Goal: Transaction & Acquisition: Purchase product/service

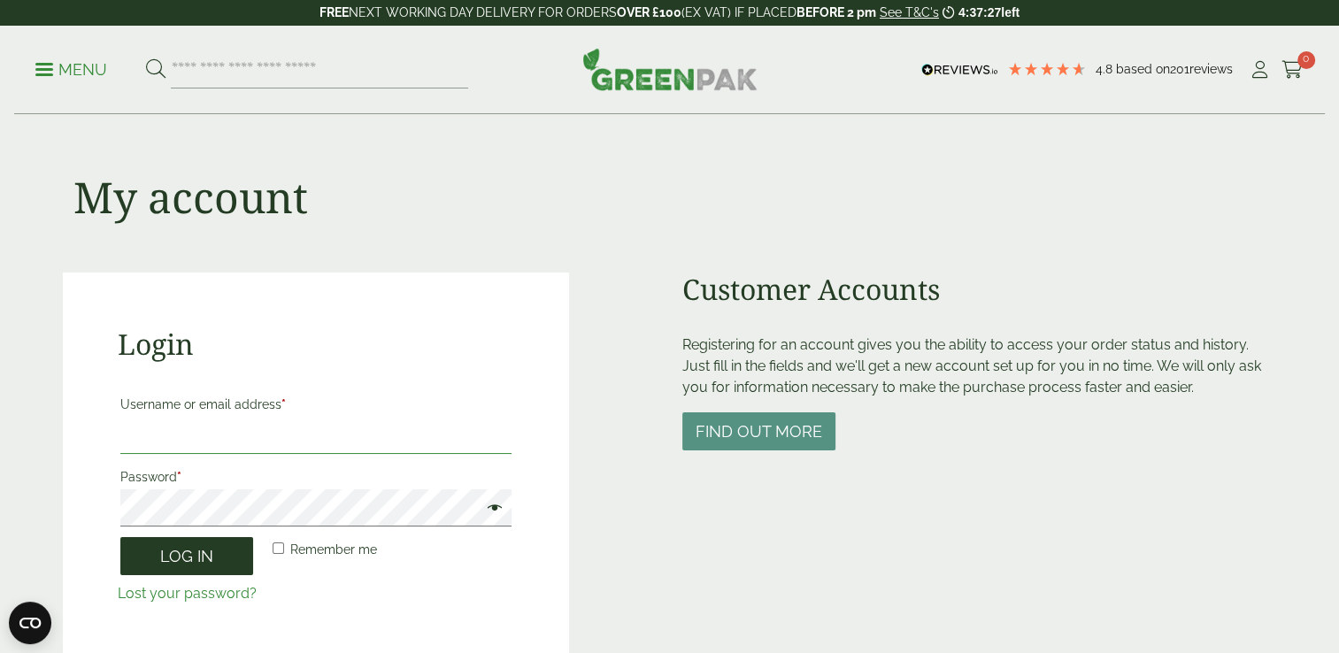
type input "**********"
click at [191, 568] on button "Log in" at bounding box center [186, 556] width 133 height 38
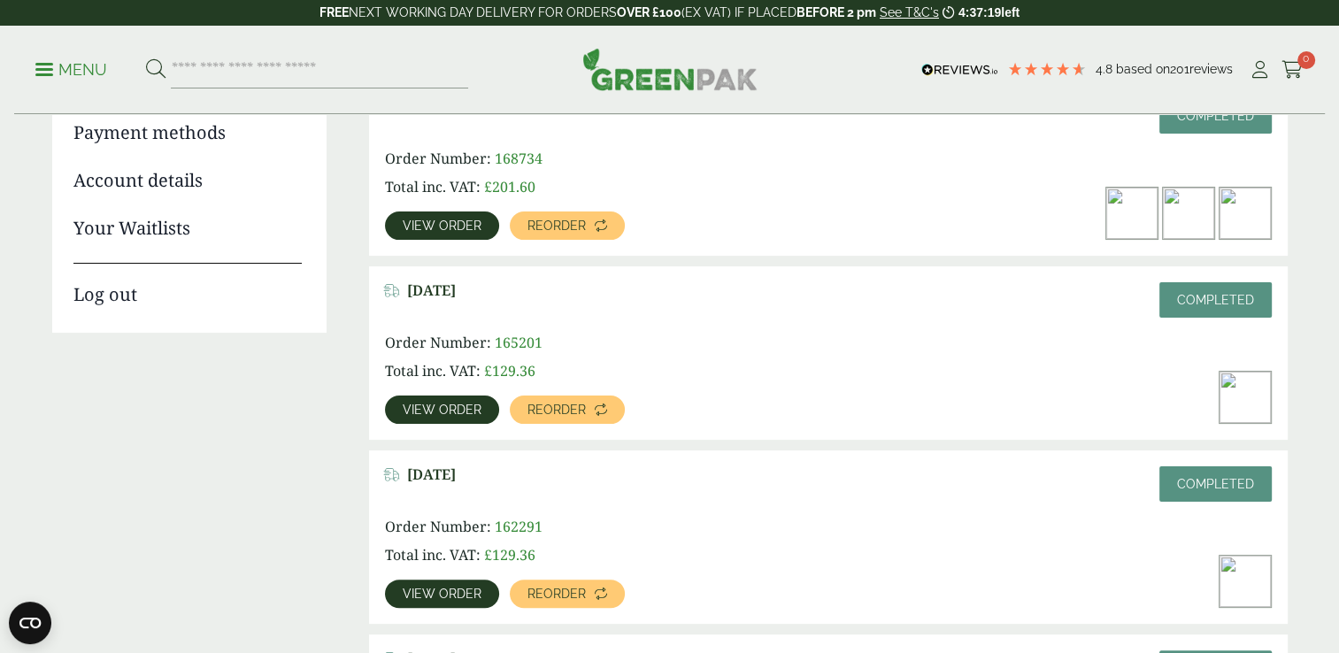
scroll to position [319, 0]
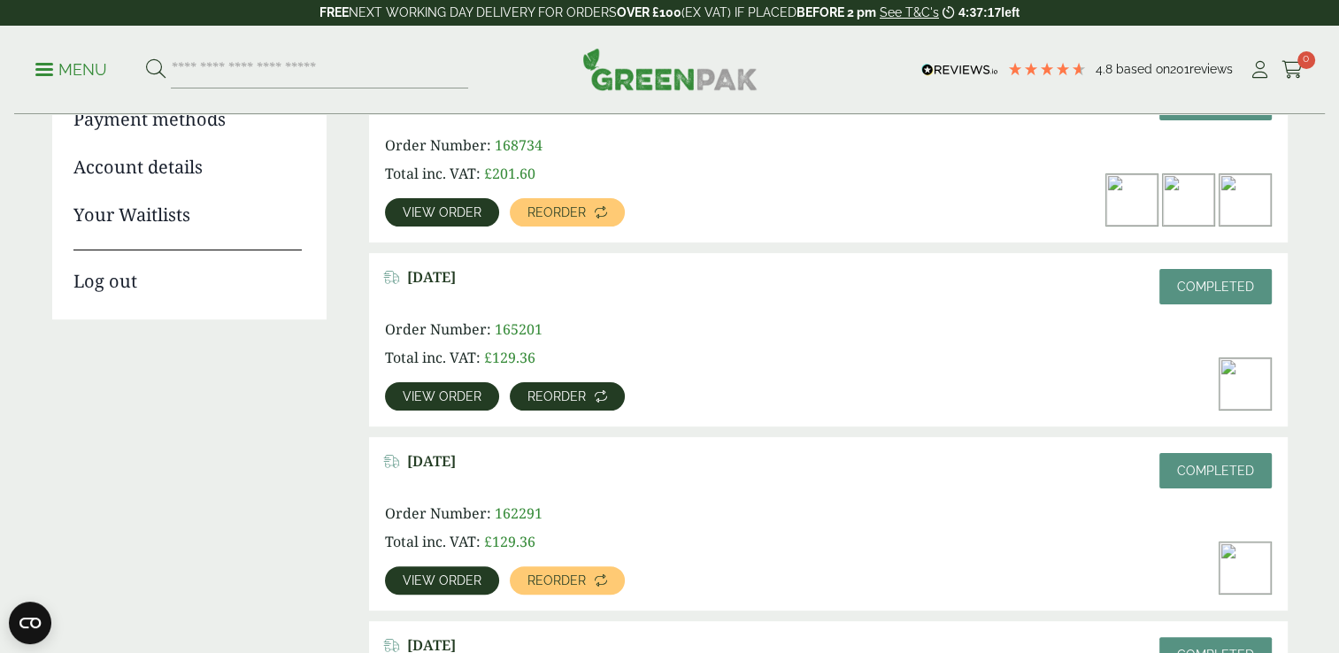
click at [529, 407] on link "Reorder" at bounding box center [567, 396] width 115 height 28
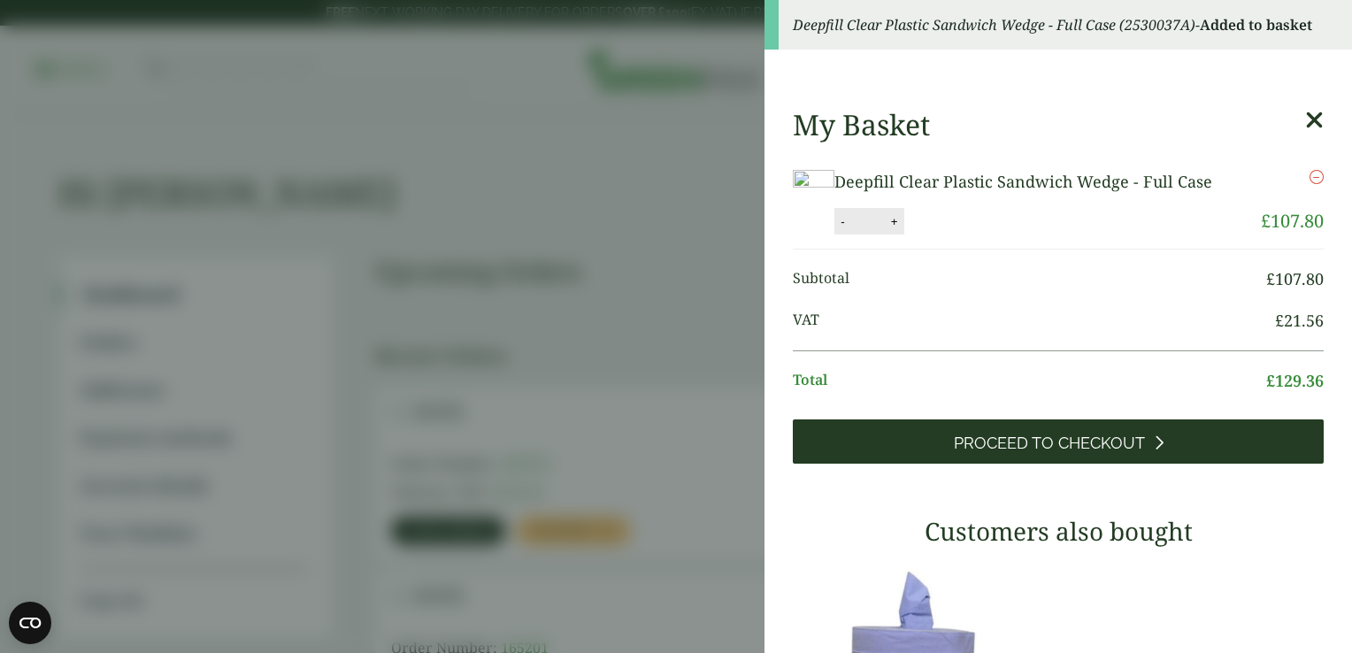
click at [1084, 440] on span "Proceed to Checkout" at bounding box center [1049, 443] width 191 height 19
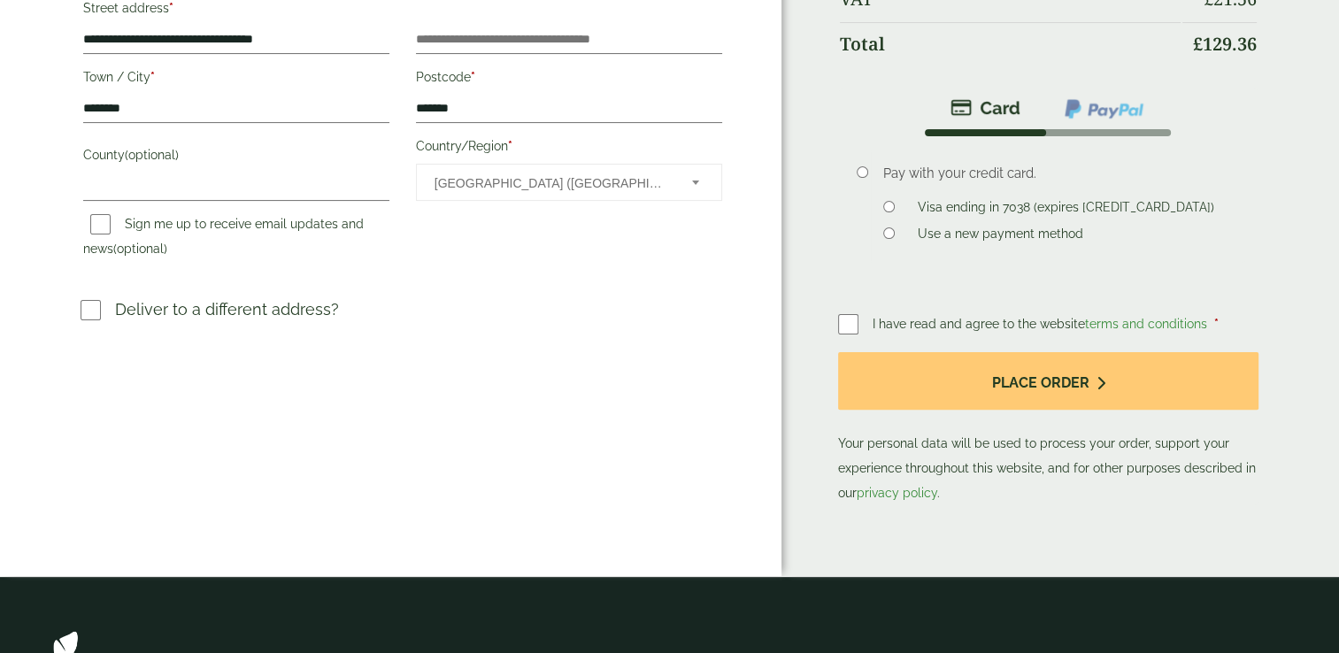
scroll to position [432, 0]
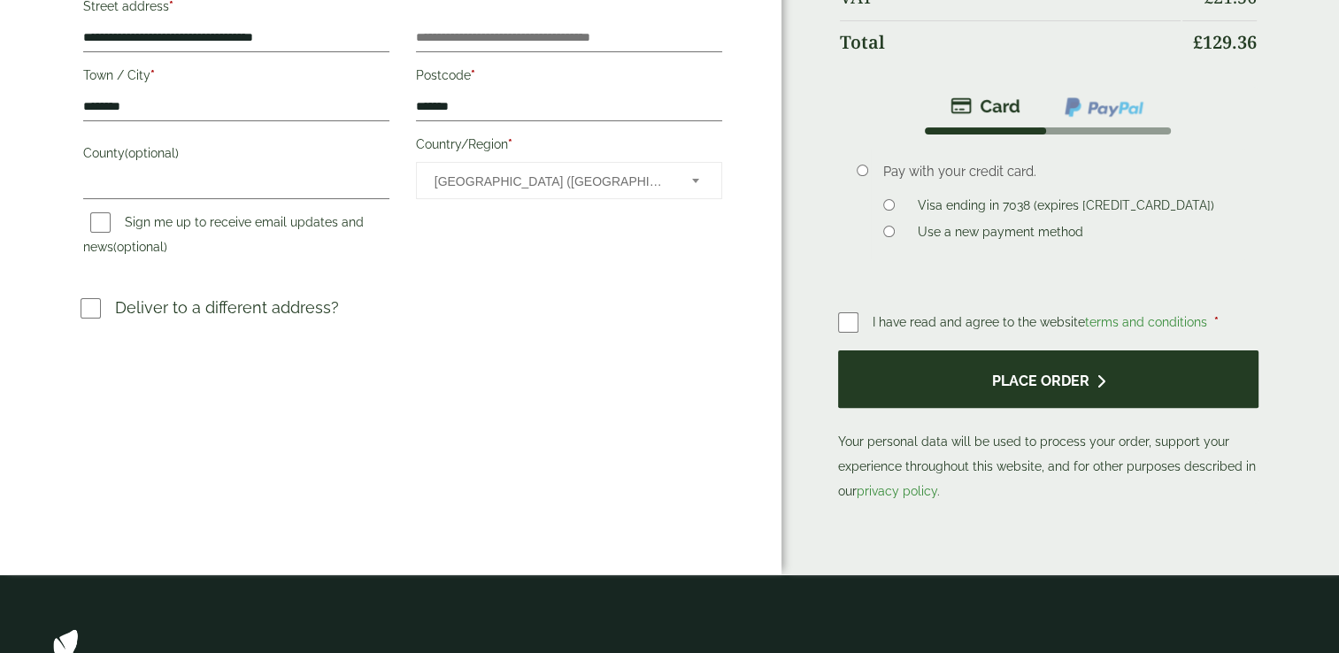
click at [911, 360] on button "Place order" at bounding box center [1048, 379] width 421 height 58
